Goal: Information Seeking & Learning: Find specific fact

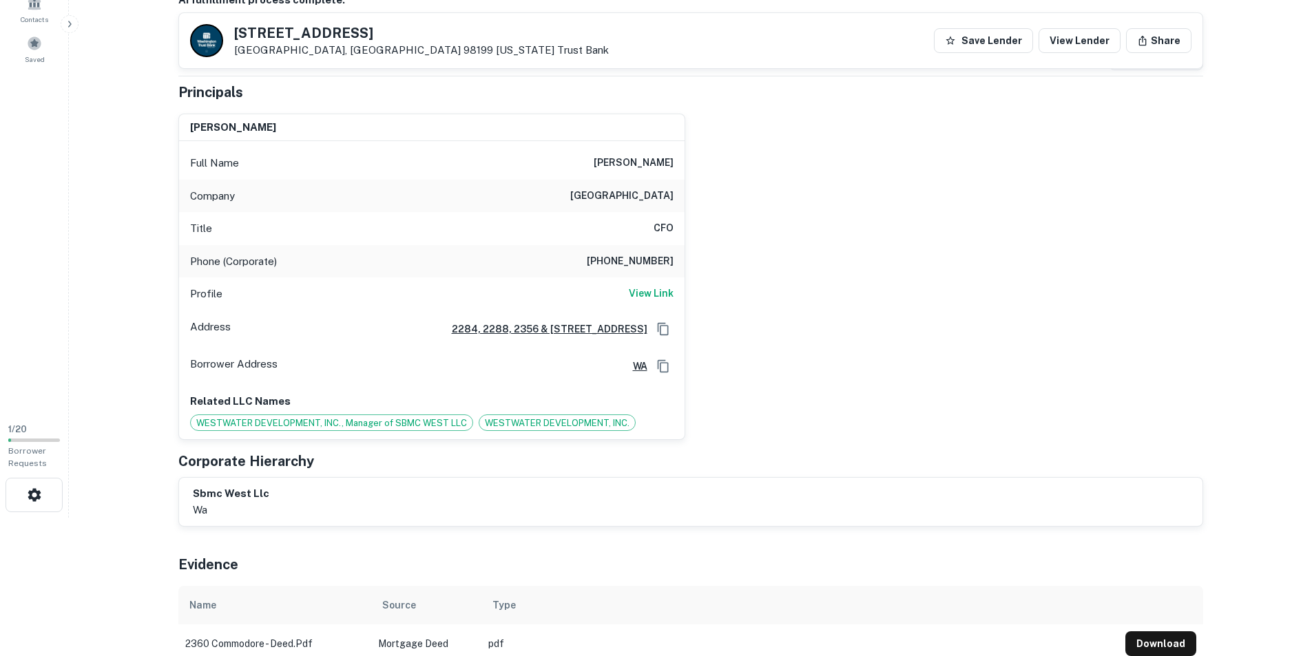
scroll to position [138, 0]
drag, startPoint x: 200, startPoint y: 127, endPoint x: 344, endPoint y: 139, distance: 144.4
click at [344, 139] on div "[PERSON_NAME]" at bounding box center [432, 129] width 506 height 28
click at [361, 123] on div "[PERSON_NAME]" at bounding box center [432, 129] width 506 height 28
drag, startPoint x: 570, startPoint y: 196, endPoint x: 680, endPoint y: 198, distance: 110.2
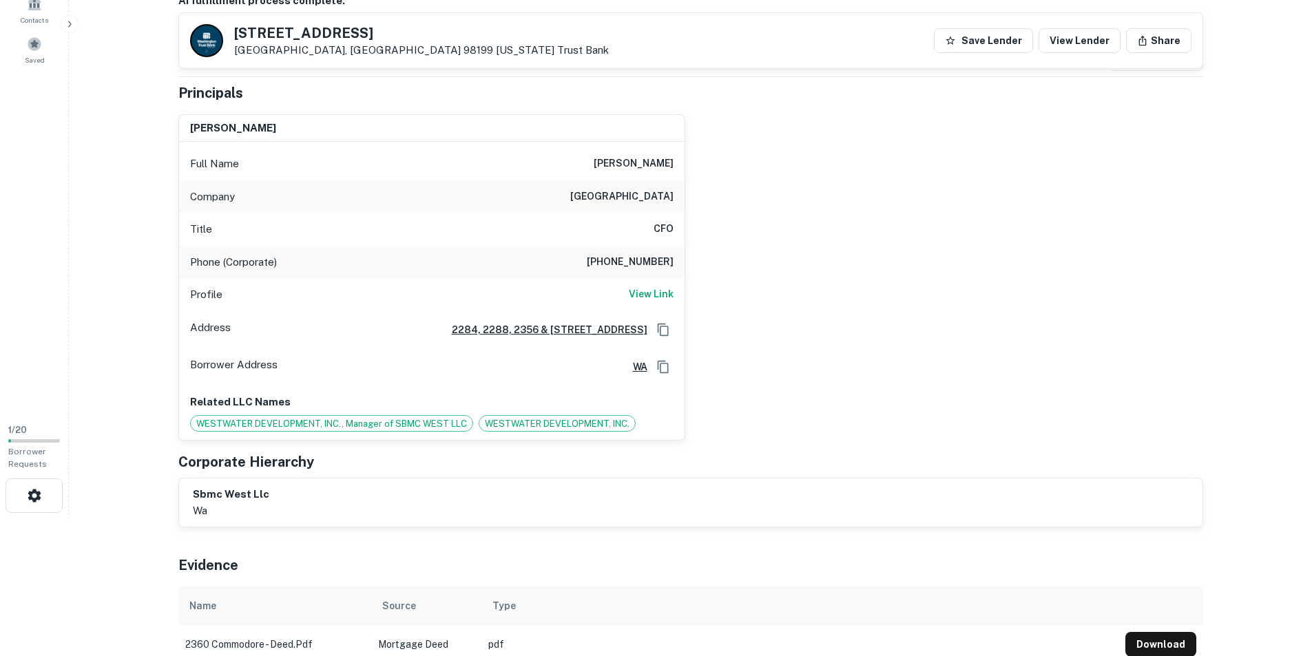
click at [680, 198] on div "Company [GEOGRAPHIC_DATA]" at bounding box center [432, 196] width 506 height 33
copy h6 "[GEOGRAPHIC_DATA]"
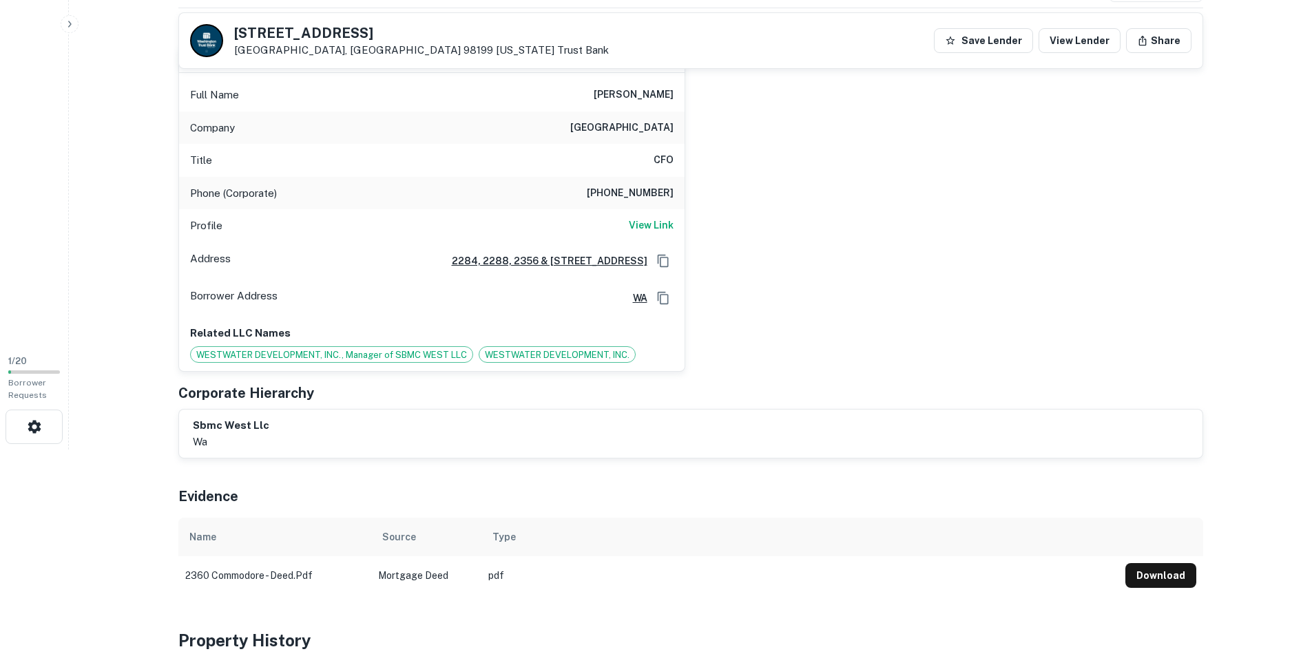
click at [858, 364] on div "[PERSON_NAME] Full Name [PERSON_NAME] Company salmon bay marine center Title CF…" at bounding box center [685, 203] width 1036 height 338
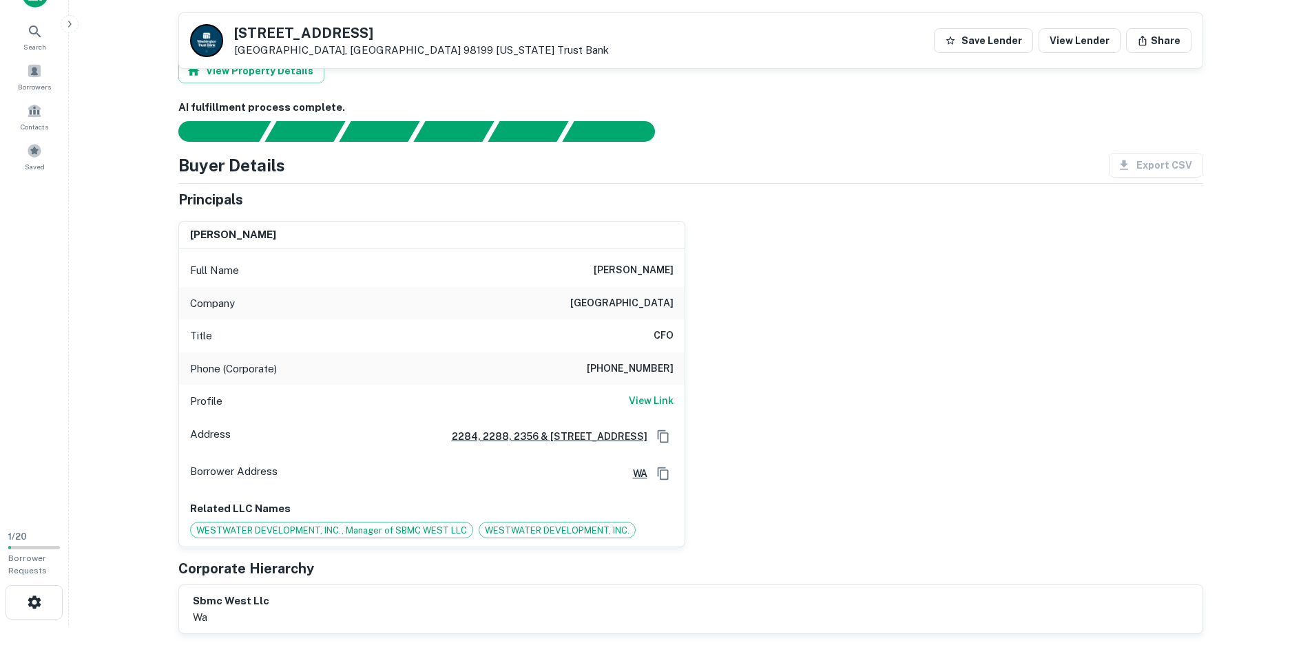
scroll to position [0, 0]
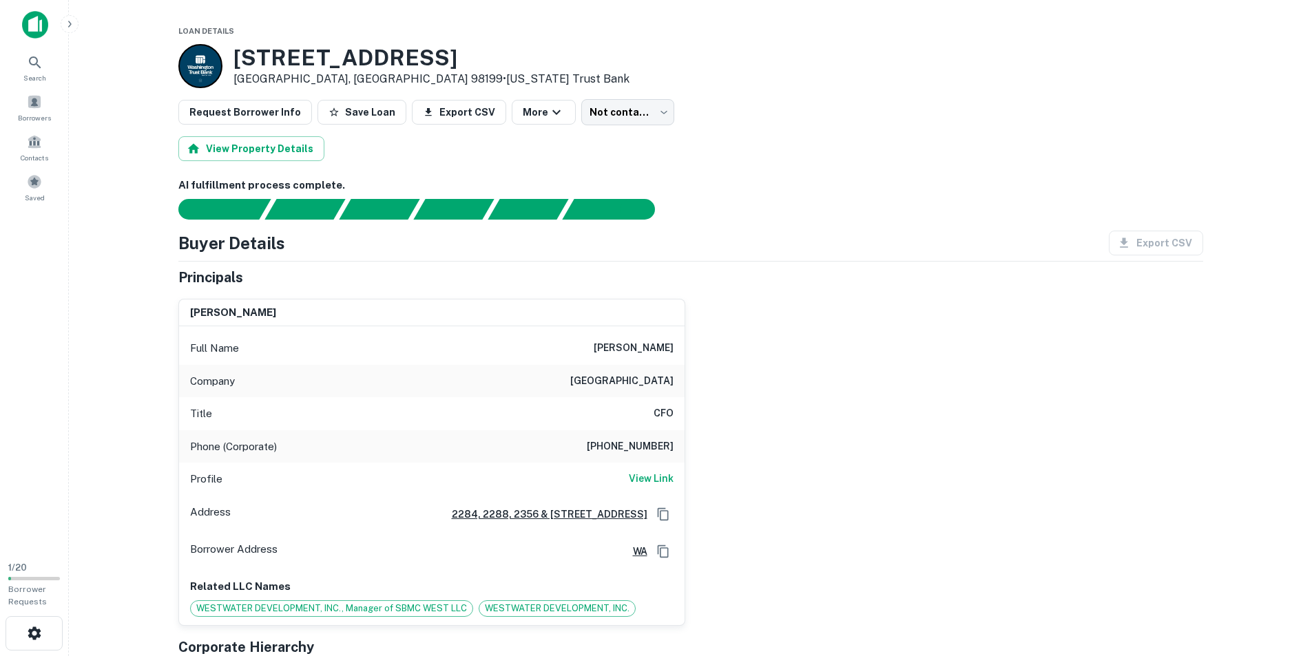
click at [830, 335] on div "[PERSON_NAME] Full Name [PERSON_NAME] Company salmon bay marine center Title CF…" at bounding box center [685, 457] width 1036 height 338
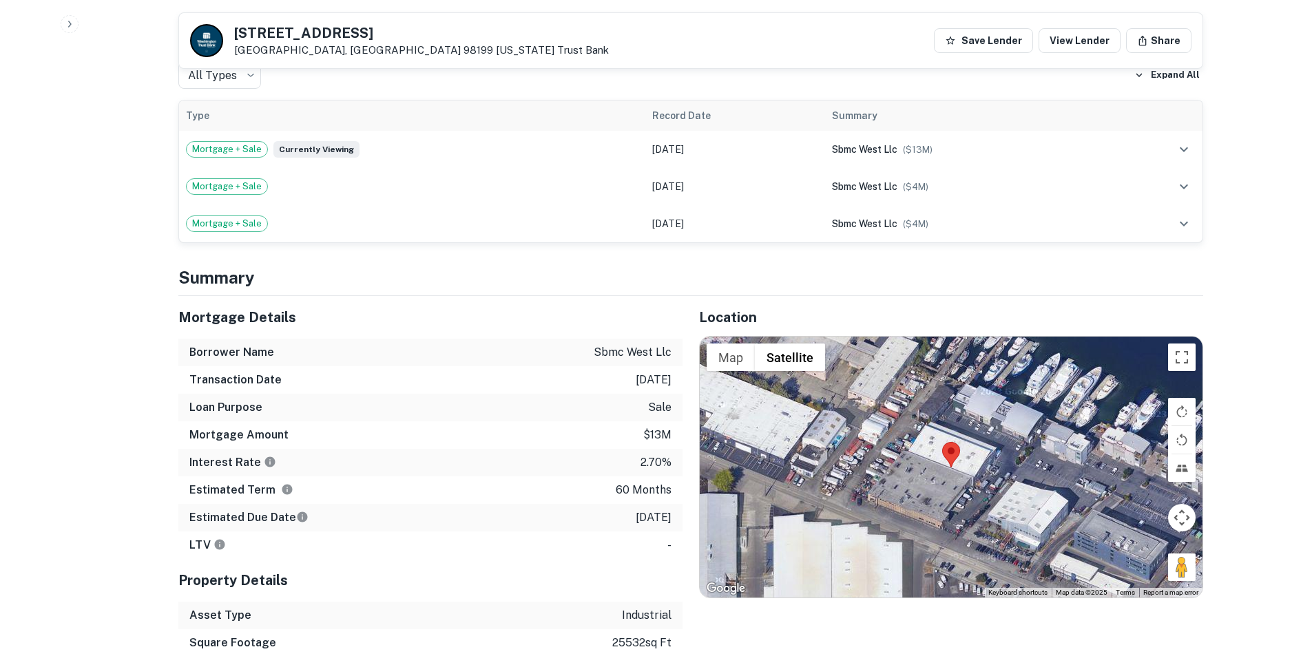
scroll to position [827, 0]
drag, startPoint x: 616, startPoint y: 519, endPoint x: 669, endPoint y: 523, distance: 53.2
click at [663, 526] on div "Estimated Due Date [DATE]" at bounding box center [430, 517] width 504 height 28
click at [666, 524] on p "[DATE]" at bounding box center [654, 517] width 36 height 17
click at [668, 470] on div "Interest Rate 2.70%" at bounding box center [430, 462] width 504 height 28
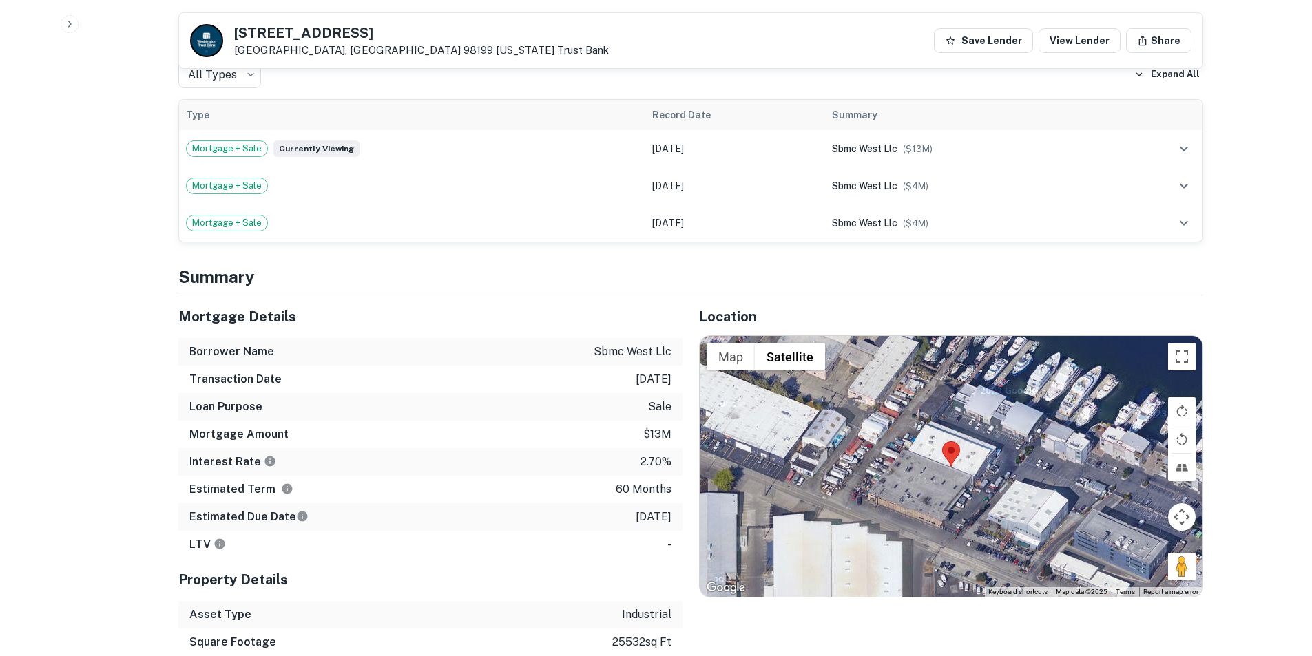
click at [638, 411] on div "Loan Purpose sale" at bounding box center [430, 407] width 504 height 28
drag, startPoint x: 638, startPoint y: 411, endPoint x: 676, endPoint y: 413, distance: 37.3
click at [658, 414] on div "Loan Purpose sale" at bounding box center [430, 407] width 504 height 28
click at [669, 397] on div "Loan Purpose sale" at bounding box center [430, 407] width 504 height 28
drag, startPoint x: 672, startPoint y: 404, endPoint x: 622, endPoint y: 411, distance: 50.2
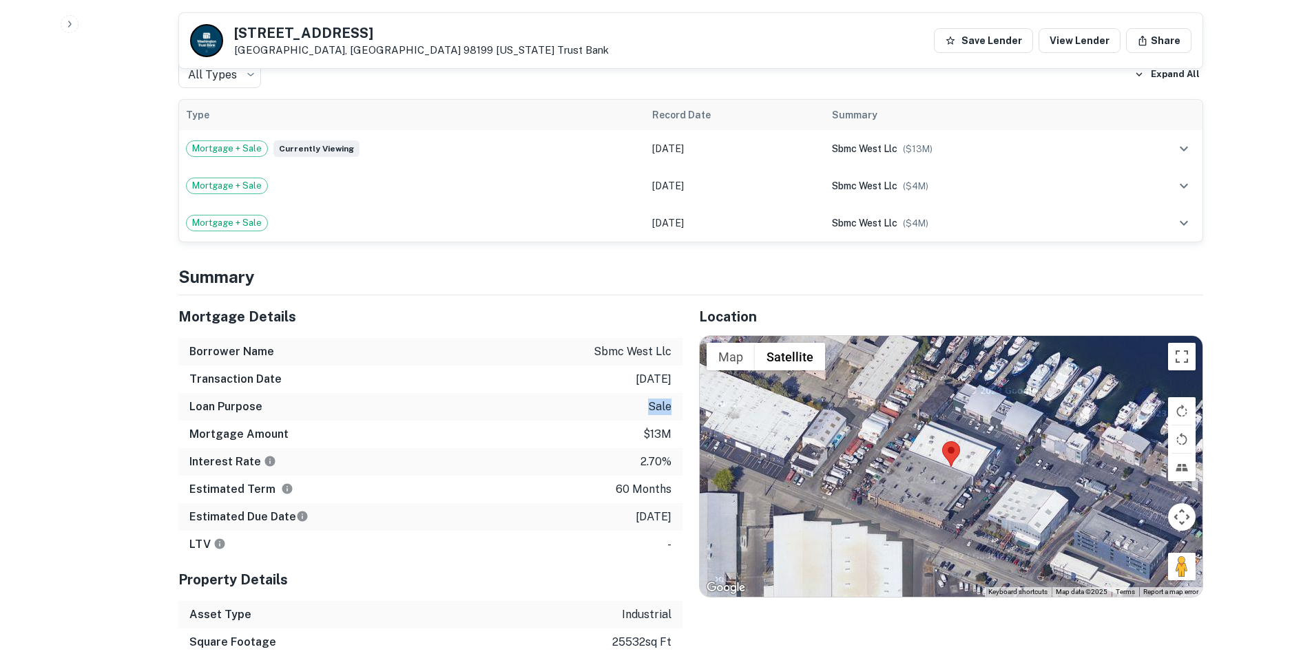
click at [622, 411] on div "Loan Purpose sale" at bounding box center [430, 407] width 504 height 28
drag, startPoint x: 660, startPoint y: 435, endPoint x: 676, endPoint y: 437, distance: 16.6
click at [667, 435] on p "$13m" at bounding box center [657, 434] width 28 height 17
click at [677, 437] on div "Mortgage Amount $13m" at bounding box center [430, 435] width 504 height 28
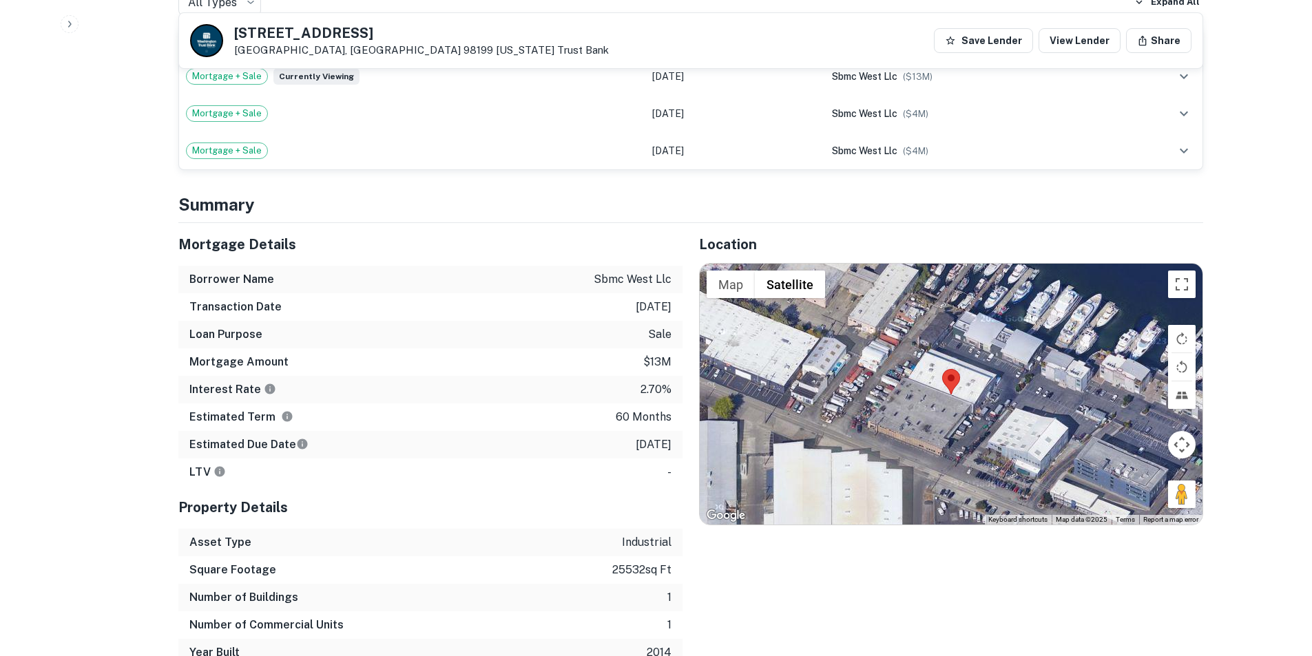
scroll to position [1033, 0]
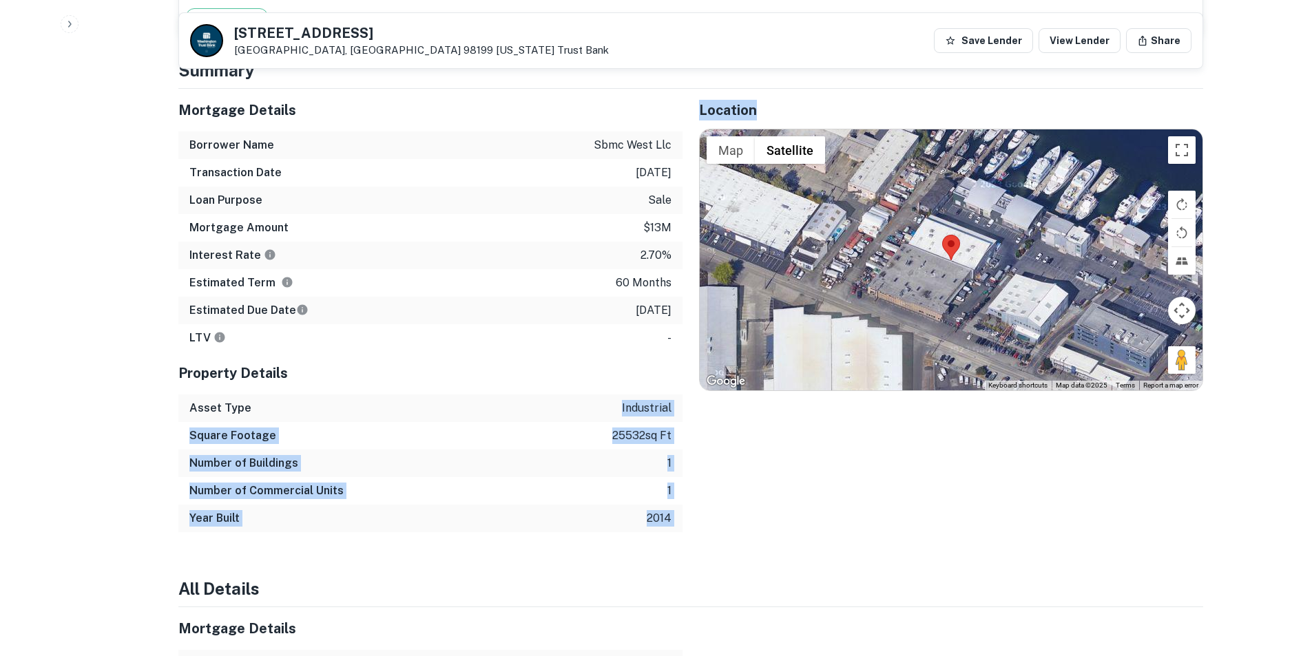
drag, startPoint x: 561, startPoint y: 408, endPoint x: 736, endPoint y: 427, distance: 176.6
click at [736, 427] on div "Mortgage Details Borrower Name sbmc west llc Transaction Date [DATE] Loan Purpo…" at bounding box center [682, 311] width 1041 height 444
click at [736, 427] on div "Location ← Move left → Move right ↑ Move up ↓ Move down + Zoom in - Zoom out Ho…" at bounding box center [943, 311] width 521 height 444
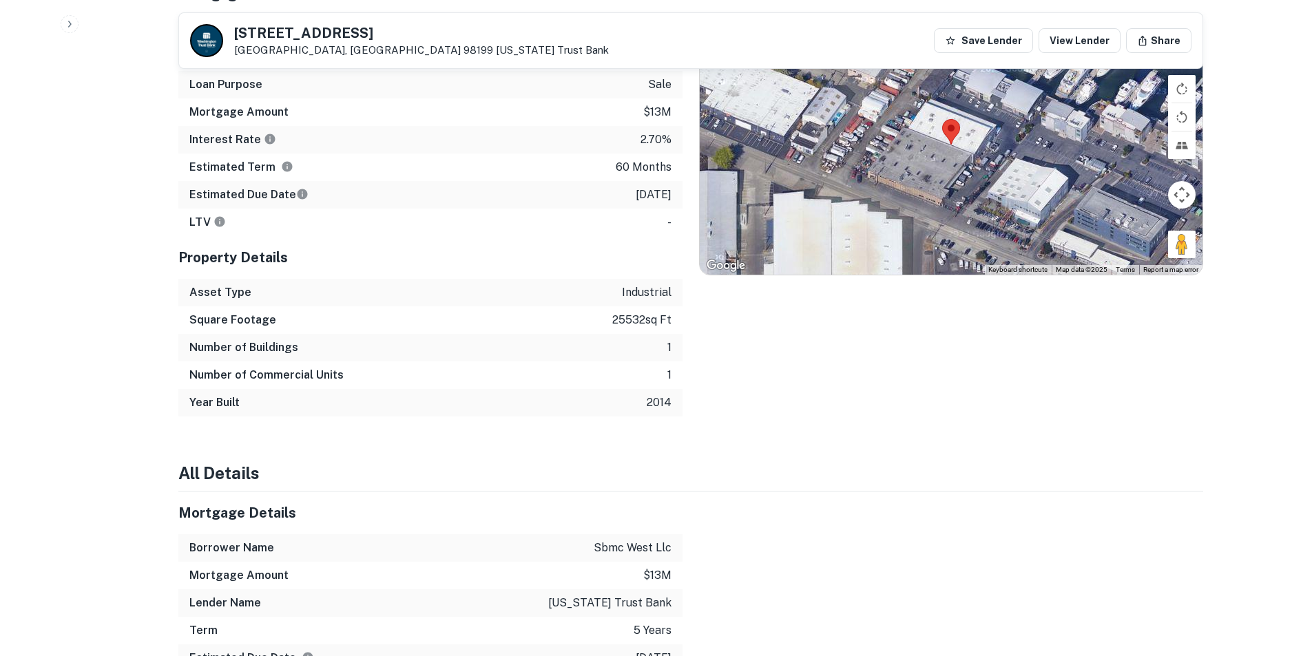
scroll to position [1240, 0]
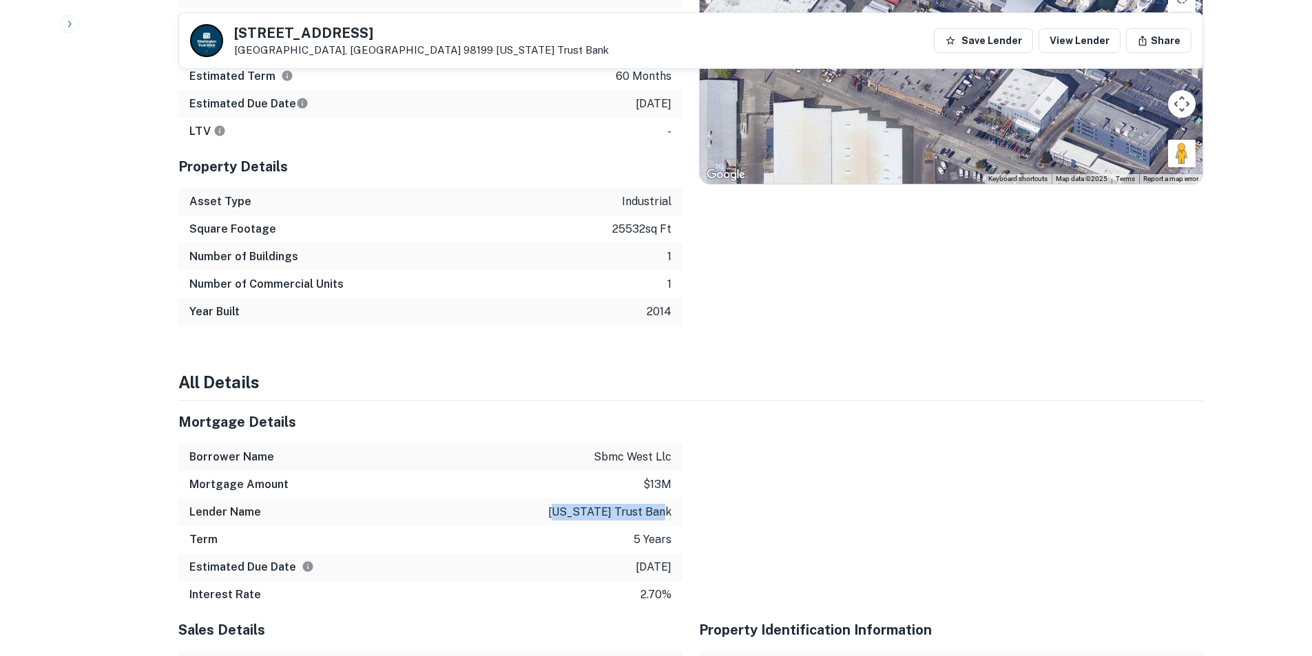
drag, startPoint x: 561, startPoint y: 511, endPoint x: 683, endPoint y: 508, distance: 121.9
click at [680, 510] on div "Lender Name [US_STATE] trust bank" at bounding box center [430, 513] width 504 height 28
click at [726, 500] on div at bounding box center [943, 505] width 521 height 208
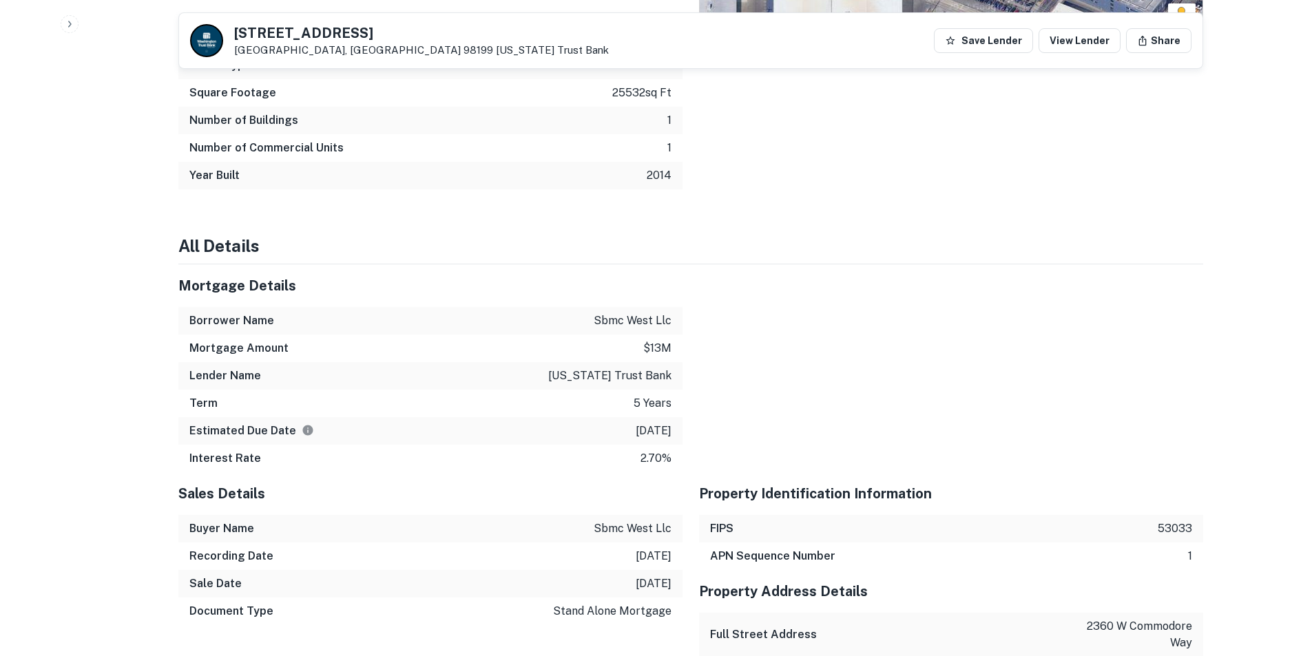
scroll to position [1378, 0]
drag, startPoint x: 727, startPoint y: 413, endPoint x: 749, endPoint y: 416, distance: 23.0
click at [749, 416] on div at bounding box center [943, 367] width 521 height 208
drag, startPoint x: 630, startPoint y: 422, endPoint x: 745, endPoint y: 430, distance: 114.6
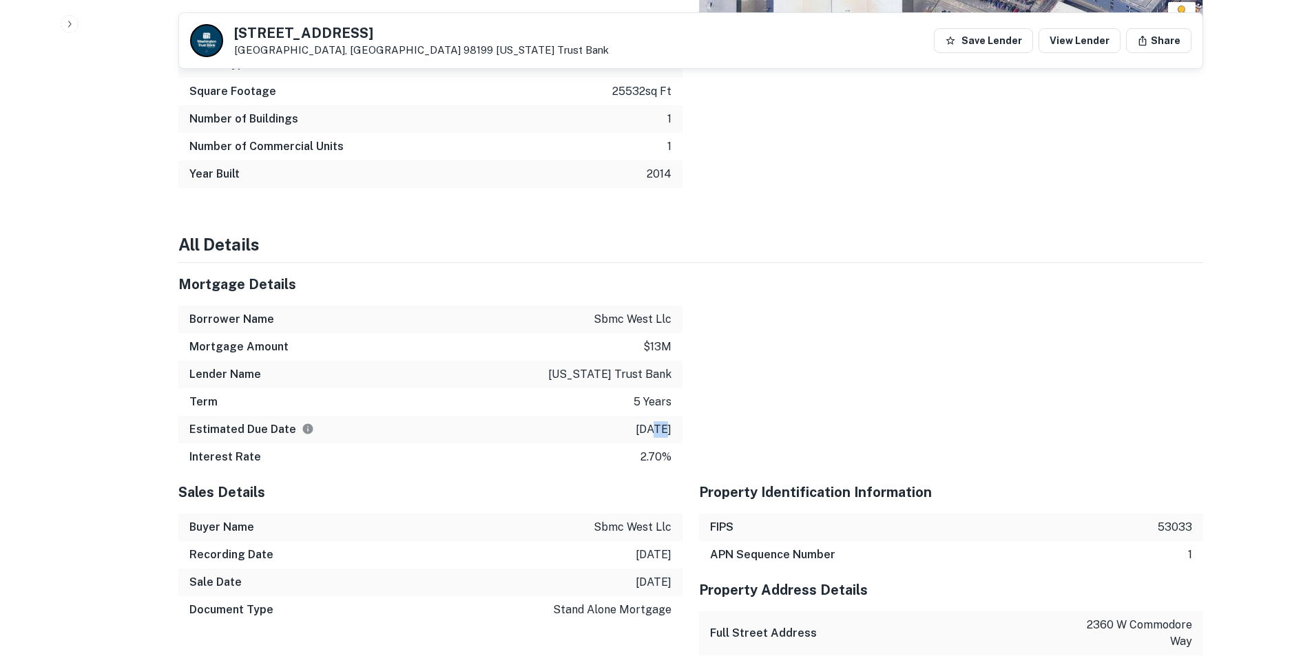
click at [745, 430] on div at bounding box center [943, 367] width 521 height 208
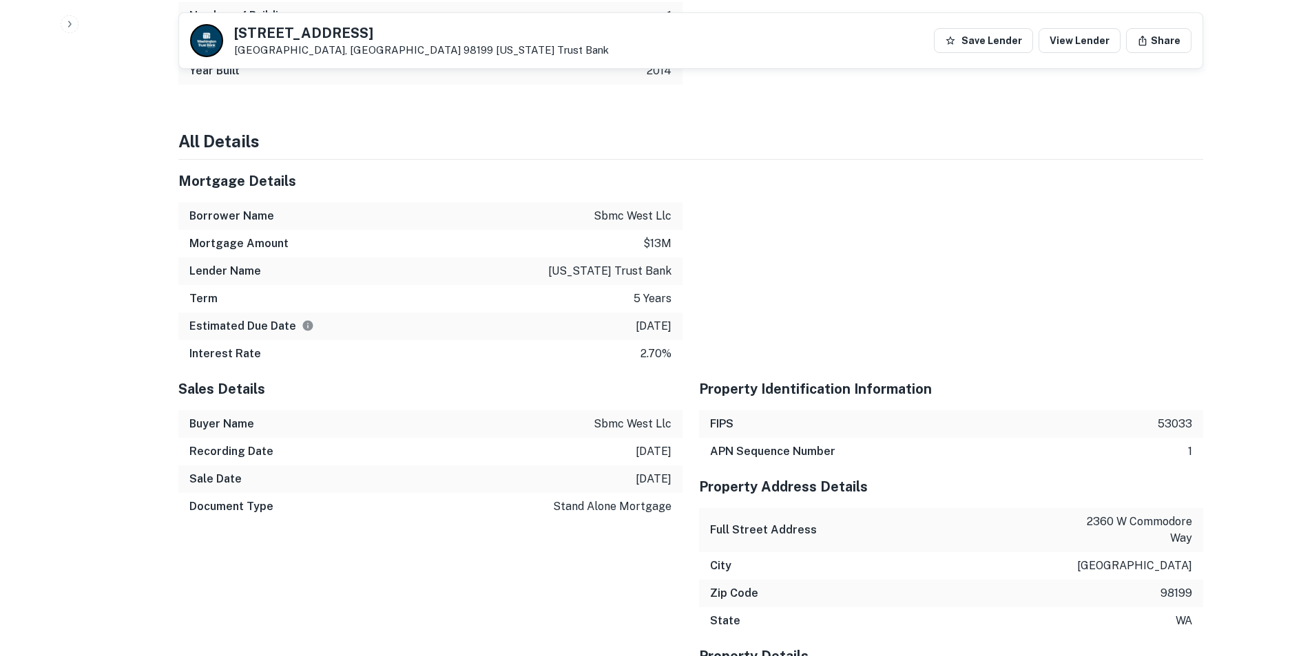
scroll to position [1515, 0]
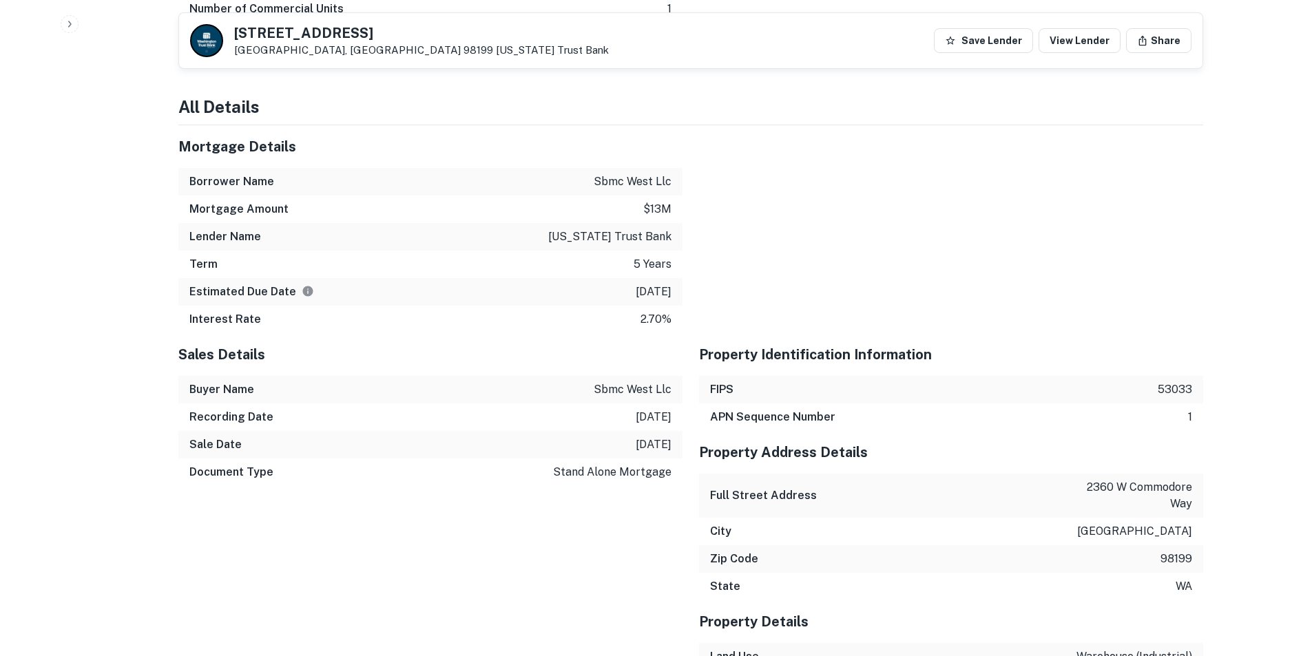
drag, startPoint x: 644, startPoint y: 378, endPoint x: 669, endPoint y: 445, distance: 71.5
click at [669, 445] on div "Sales Details Buyer Name sbmc west llc Recording Date [DATE] Sale Date [DATE] D…" at bounding box center [430, 415] width 504 height 164
click at [668, 444] on p "[DATE]" at bounding box center [654, 445] width 36 height 17
drag, startPoint x: 574, startPoint y: 396, endPoint x: 663, endPoint y: 442, distance: 100.1
click at [663, 442] on div "Sales Details Buyer Name sbmc west llc Recording Date [DATE] Sale Date [DATE] D…" at bounding box center [430, 415] width 504 height 164
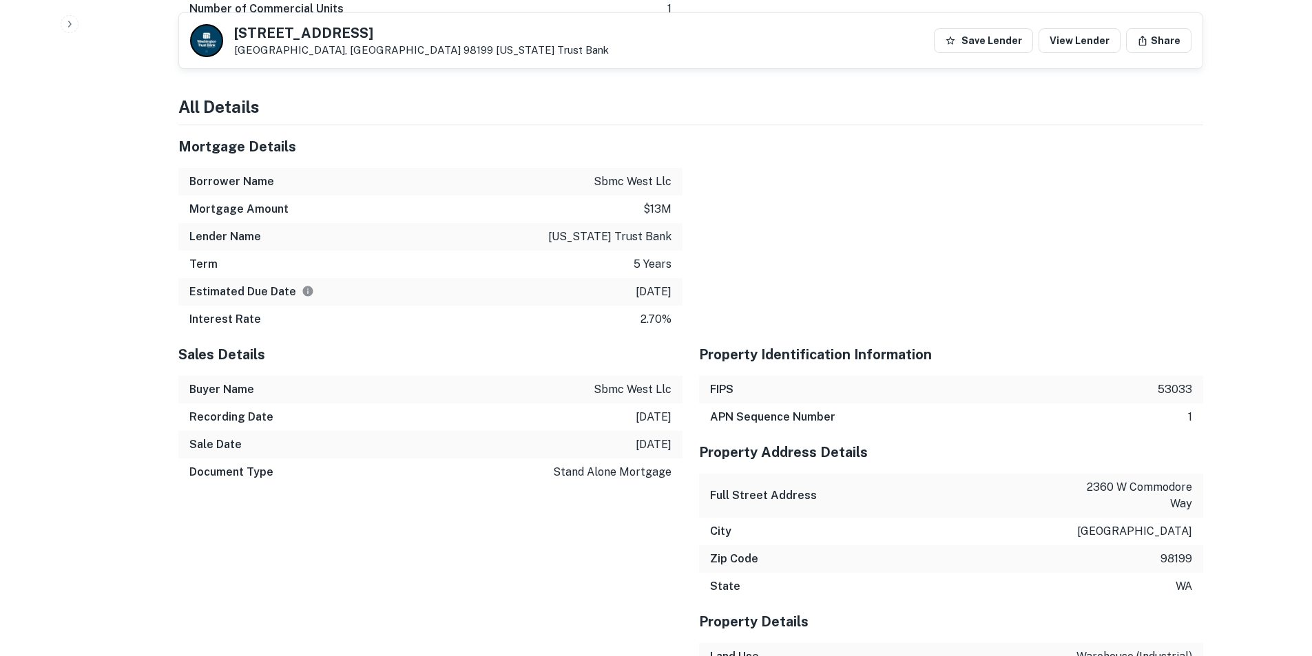
click at [663, 444] on p "[DATE]" at bounding box center [654, 445] width 36 height 17
click at [490, 429] on div "Recording Date [DATE]" at bounding box center [430, 418] width 504 height 28
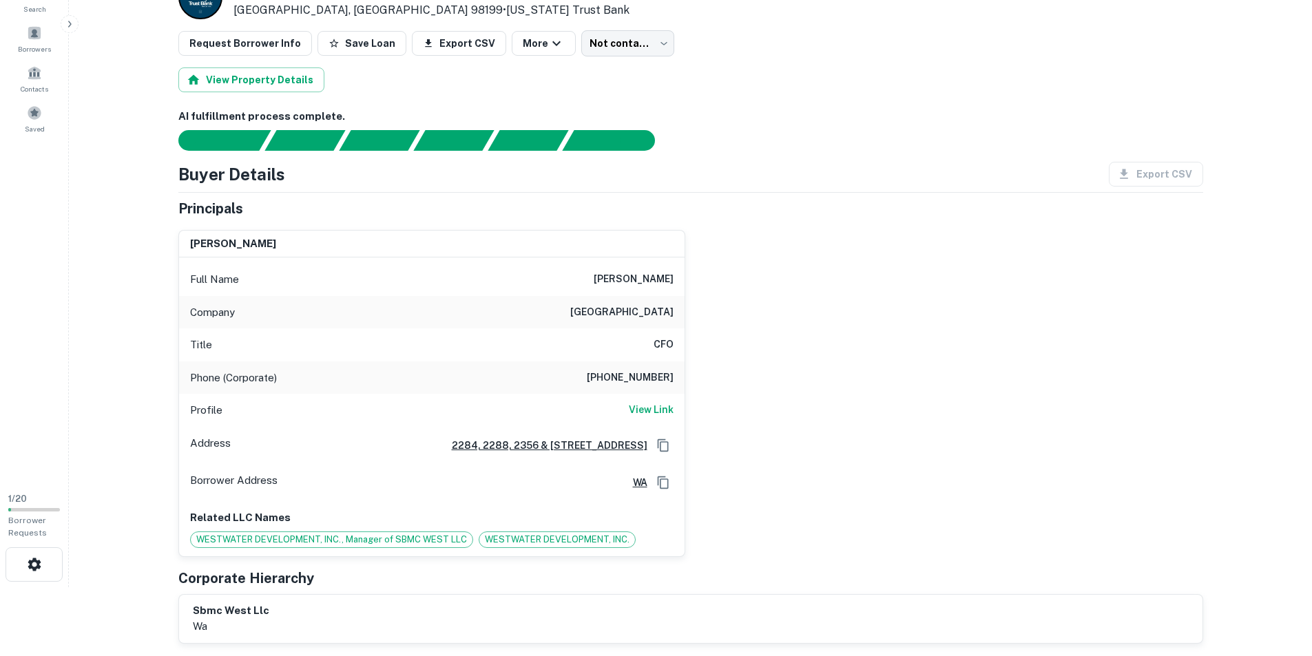
scroll to position [0, 0]
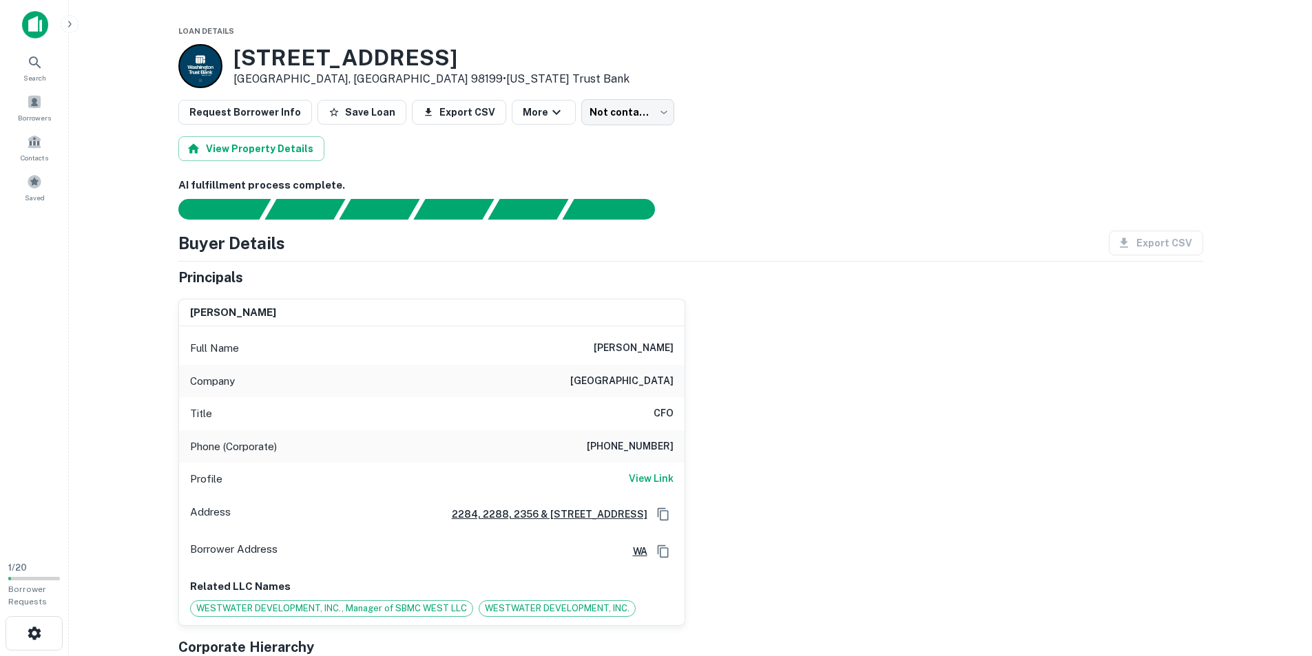
drag, startPoint x: 631, startPoint y: 343, endPoint x: 708, endPoint y: 353, distance: 77.8
click at [708, 353] on div "[PERSON_NAME] Full Name [PERSON_NAME] Company salmon bay marine center Title CF…" at bounding box center [685, 457] width 1036 height 338
click at [782, 213] on div at bounding box center [682, 209] width 1041 height 21
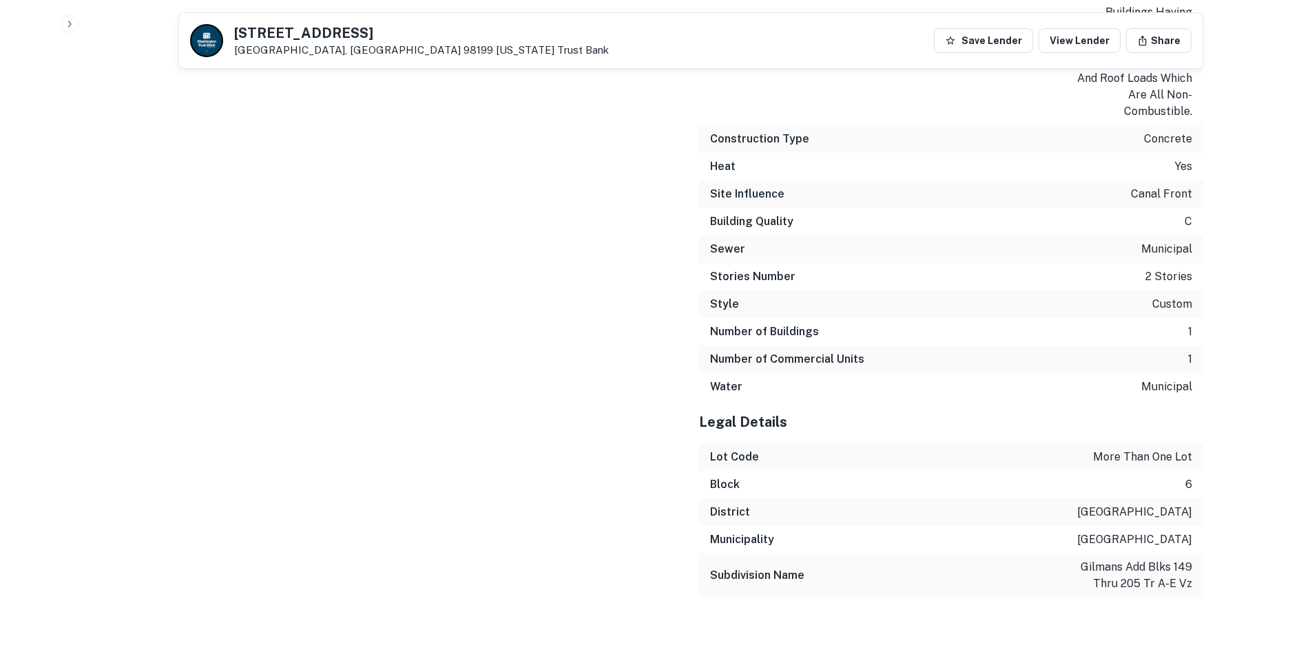
scroll to position [2599, 0]
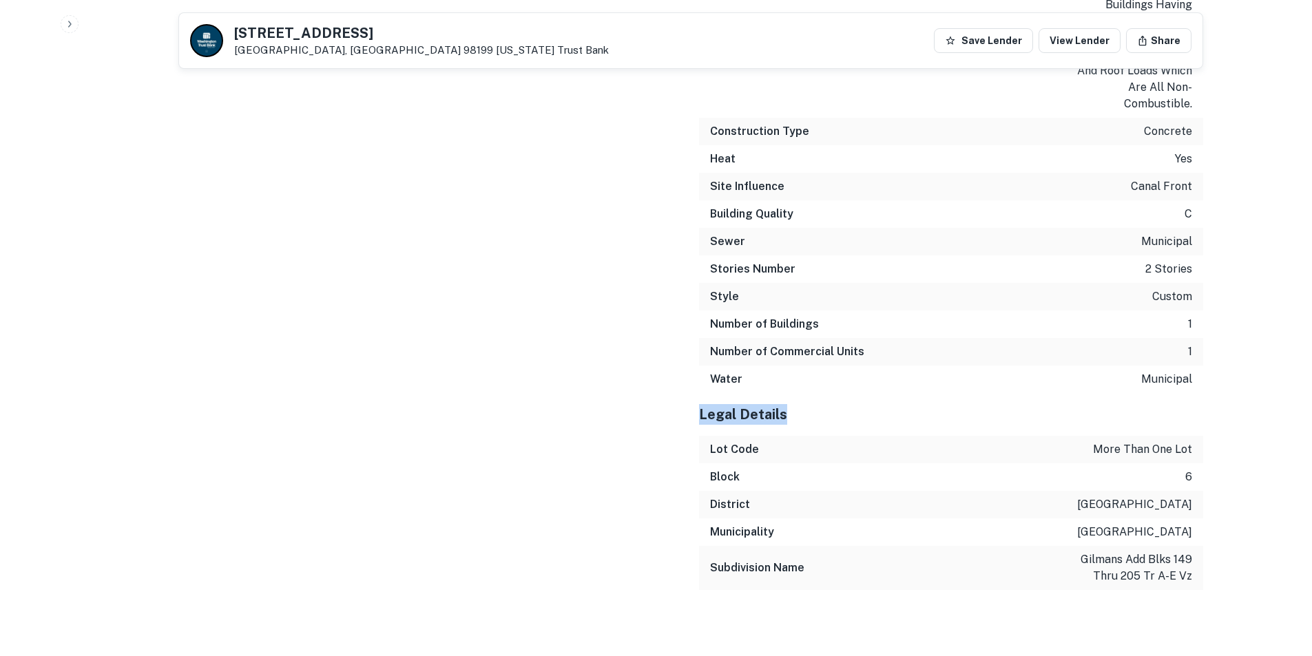
drag, startPoint x: 711, startPoint y: 417, endPoint x: 934, endPoint y: 424, distance: 223.3
click at [933, 425] on div "Legal Details" at bounding box center [951, 414] width 504 height 43
click at [934, 423] on h5 "Legal Details" at bounding box center [951, 414] width 504 height 21
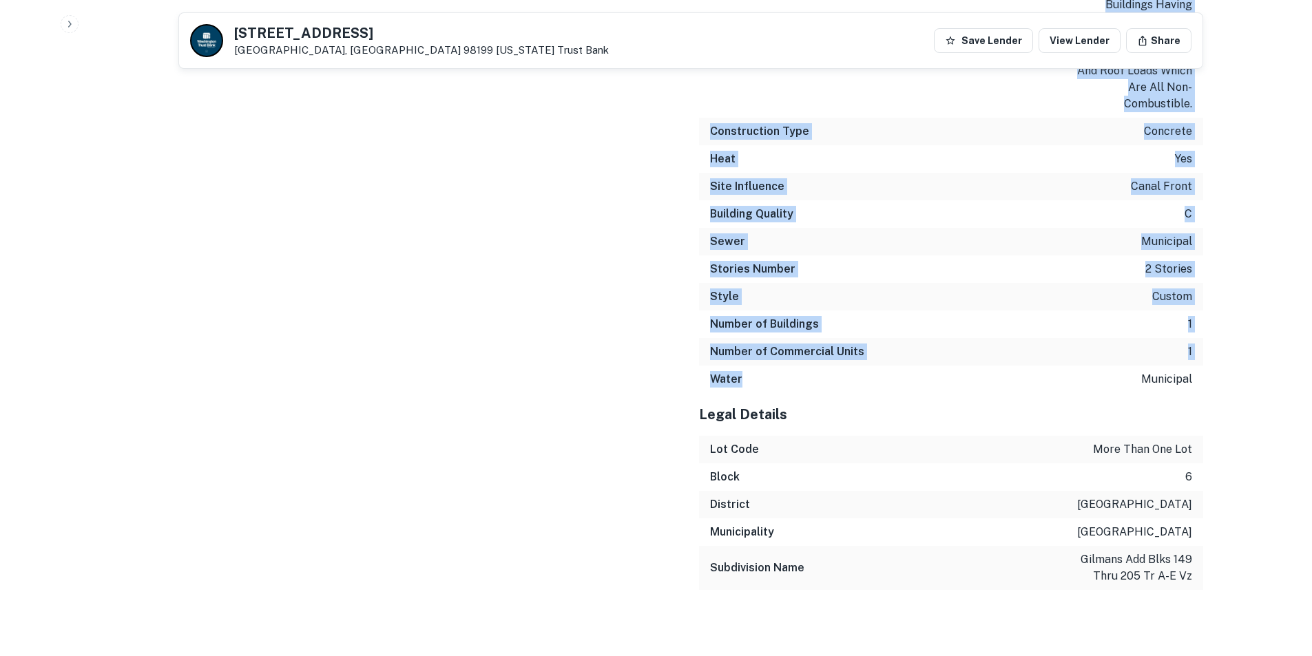
drag, startPoint x: 730, startPoint y: 364, endPoint x: 658, endPoint y: 127, distance: 247.7
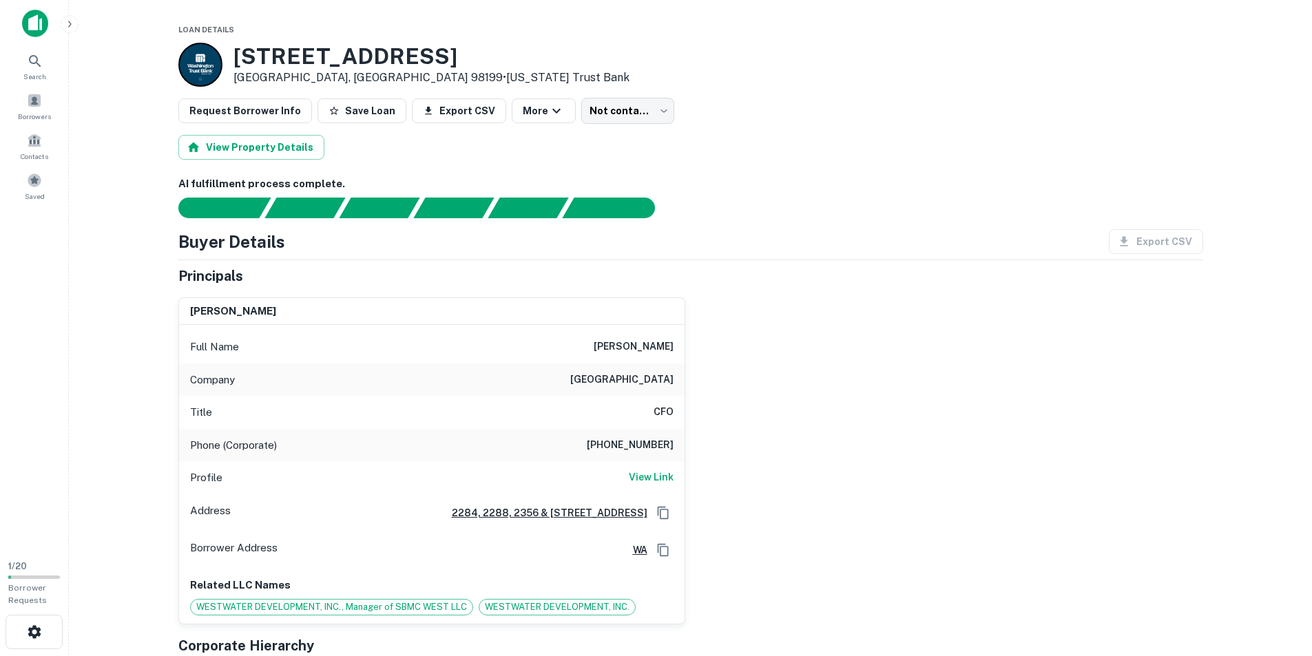
scroll to position [0, 0]
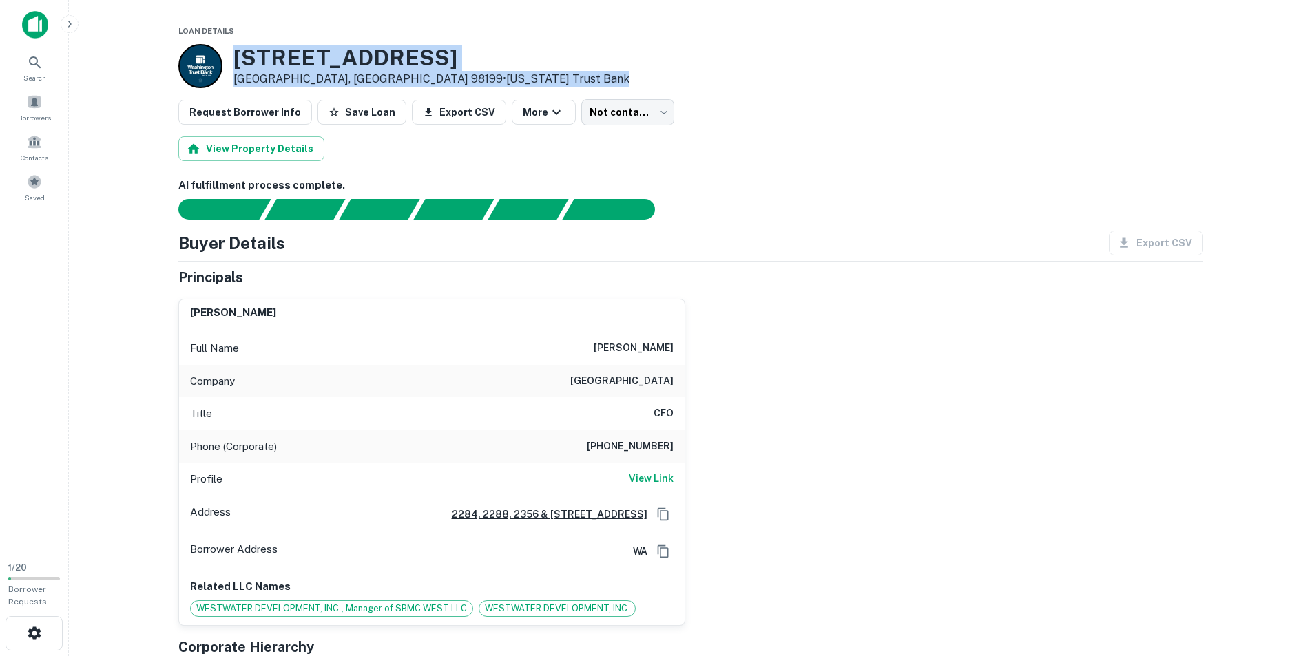
drag, startPoint x: 225, startPoint y: 52, endPoint x: 558, endPoint y: 74, distance: 333.4
click at [558, 74] on div "[STREET_ADDRESS] • [US_STATE] Trust Bank" at bounding box center [690, 66] width 1025 height 44
click at [536, 60] on div "[STREET_ADDRESS] • [US_STATE] Trust Bank" at bounding box center [690, 66] width 1025 height 44
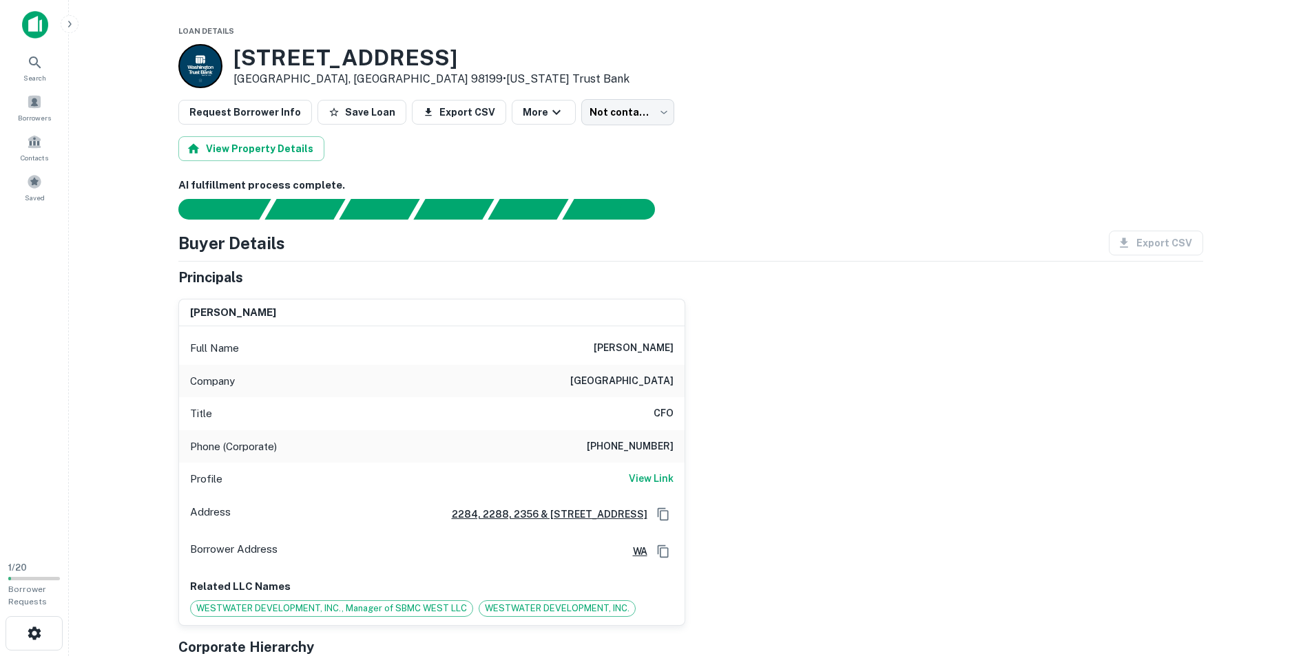
drag, startPoint x: 506, startPoint y: 54, endPoint x: 226, endPoint y: 52, distance: 279.7
click at [226, 52] on div "[STREET_ADDRESS] • [US_STATE] Trust Bank" at bounding box center [690, 66] width 1025 height 44
copy div "[STREET_ADDRESS]"
